Goal: Information Seeking & Learning: Learn about a topic

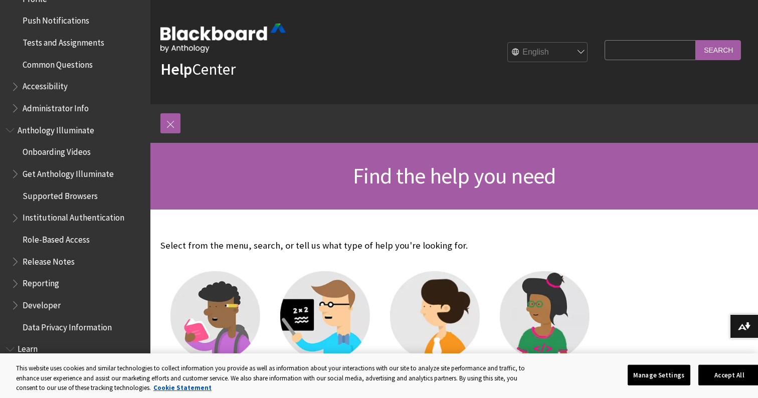
scroll to position [525, 0]
click at [15, 77] on span "Book outline for Blackboard App Help" at bounding box center [16, 83] width 11 height 13
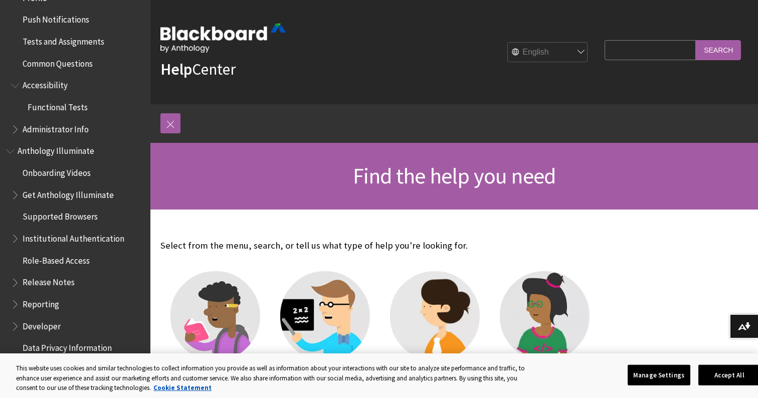
click at [15, 77] on span "Book outline for Blackboard App Help" at bounding box center [16, 83] width 11 height 13
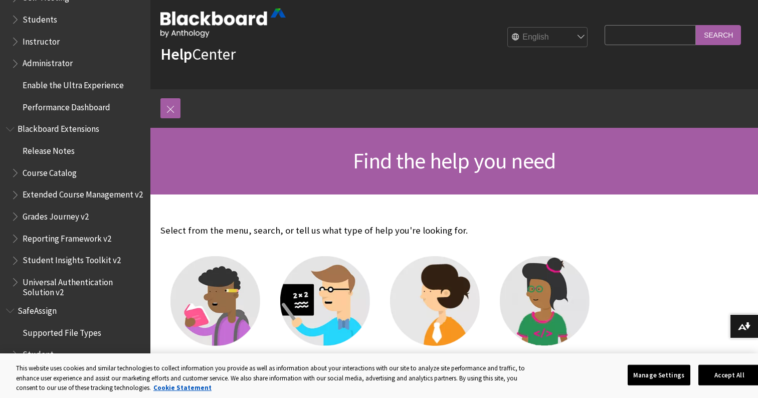
scroll to position [16, 0]
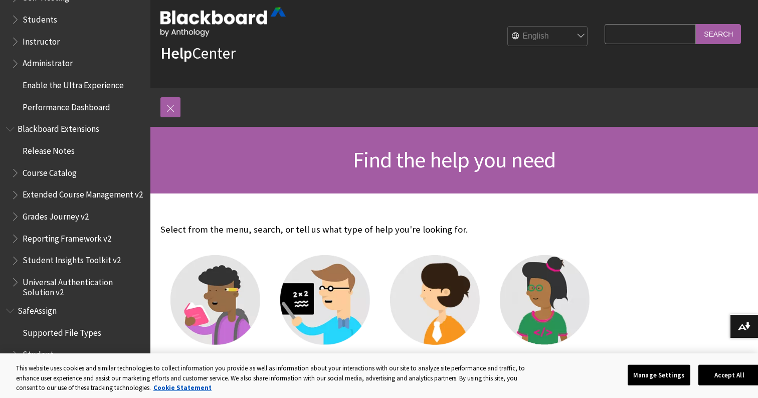
click at [15, 346] on span "Book outline for Blackboard SafeAssign" at bounding box center [16, 352] width 11 height 13
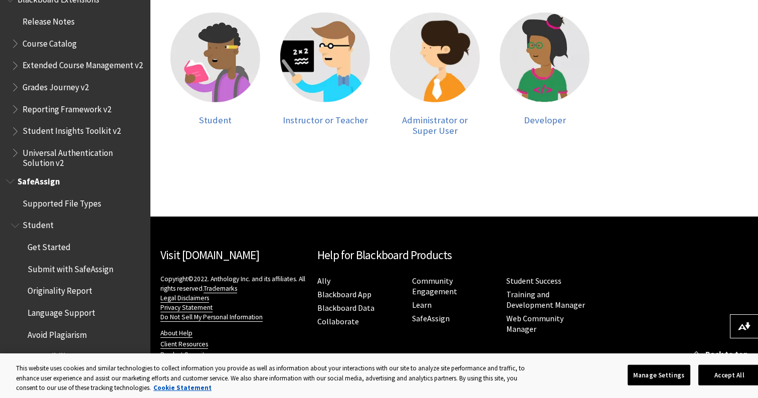
scroll to position [258, 0]
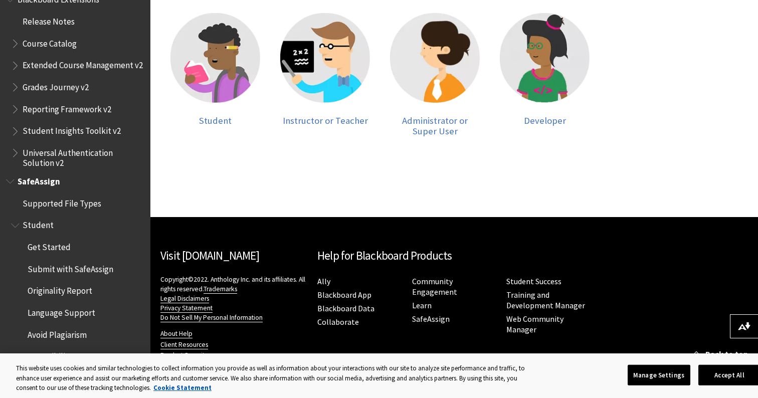
click at [386, 267] on nav "Help for Blackboard Products Ally Blackboard App Blackboard Data Collaborate Co…" at bounding box center [454, 291] width 274 height 89
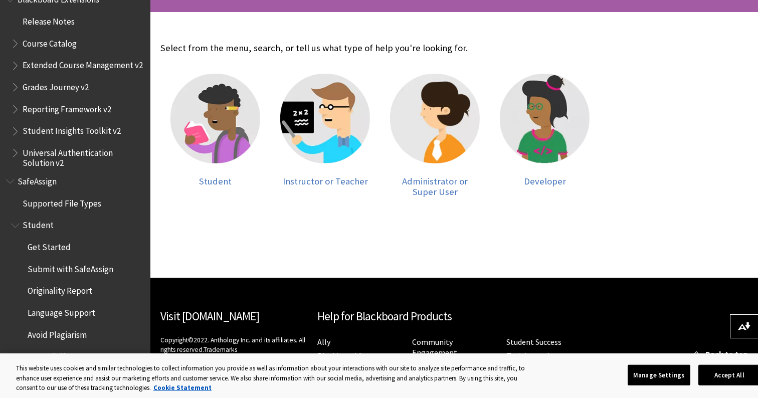
scroll to position [165, 0]
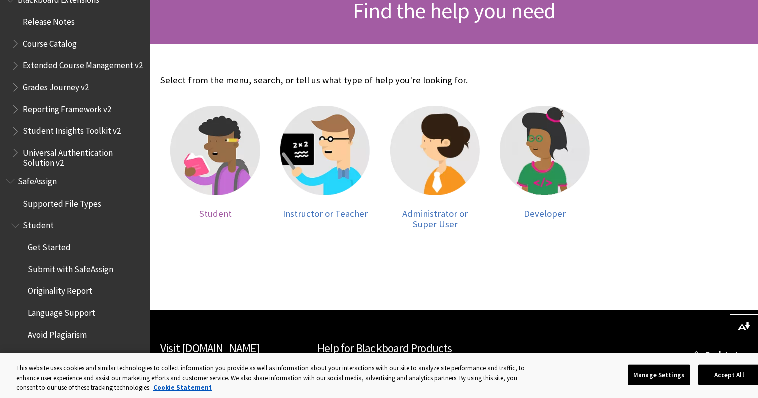
click at [223, 144] on img at bounding box center [215, 151] width 90 height 90
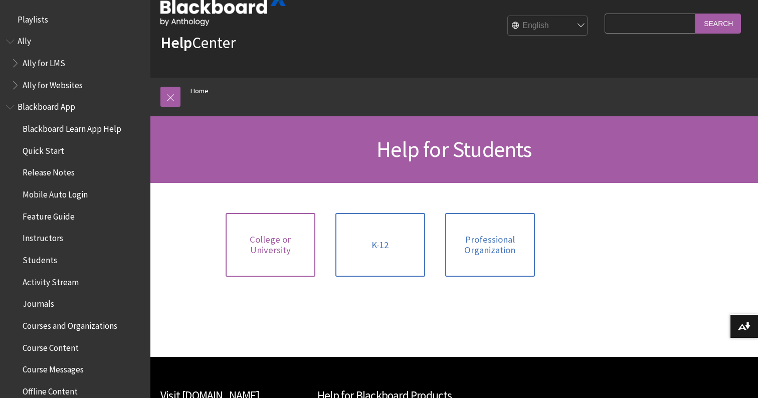
scroll to position [39, 0]
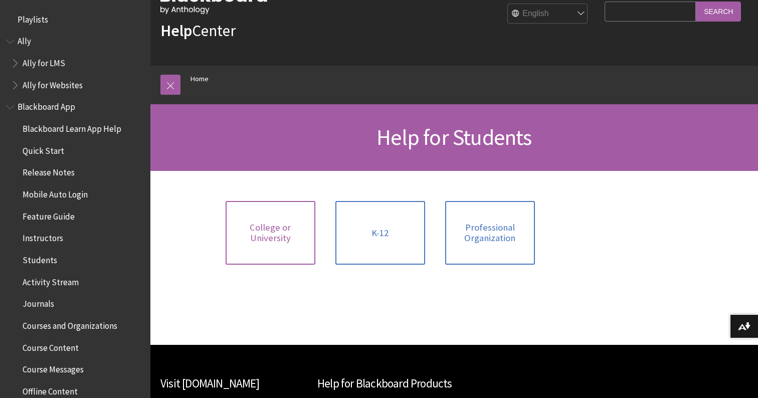
click at [286, 239] on span "College or University" at bounding box center [271, 233] width 78 height 22
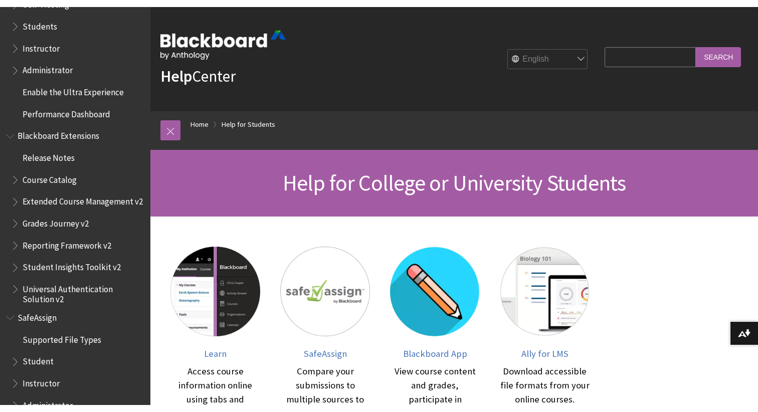
scroll to position [955, 0]
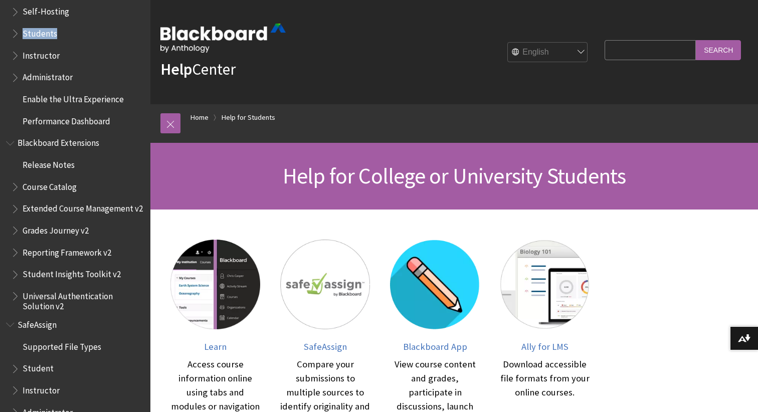
click at [6, 7] on div "All Products Playlists Playlists Ally Ally for LMS Ally for Websites Ally Ally …" at bounding box center [75, 206] width 150 height 412
